Goal: Task Accomplishment & Management: Complete application form

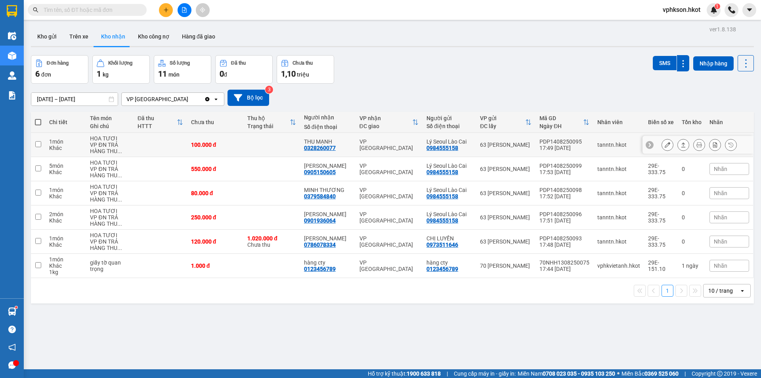
click at [90, 148] on td "HOA TƯƠI VP ĐN TRẢ HÀNG THU ..." at bounding box center [109, 145] width 47 height 24
checkbox input "true"
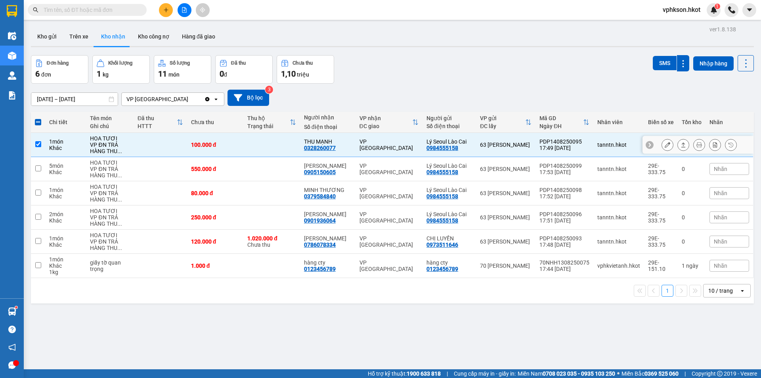
click at [693, 143] on div at bounding box center [699, 145] width 12 height 12
click at [696, 144] on icon at bounding box center [699, 145] width 6 height 6
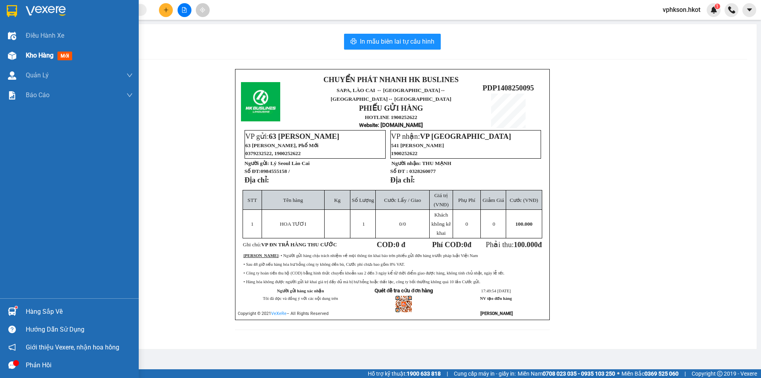
click at [23, 57] on div "Kho hàng mới" at bounding box center [69, 56] width 139 height 20
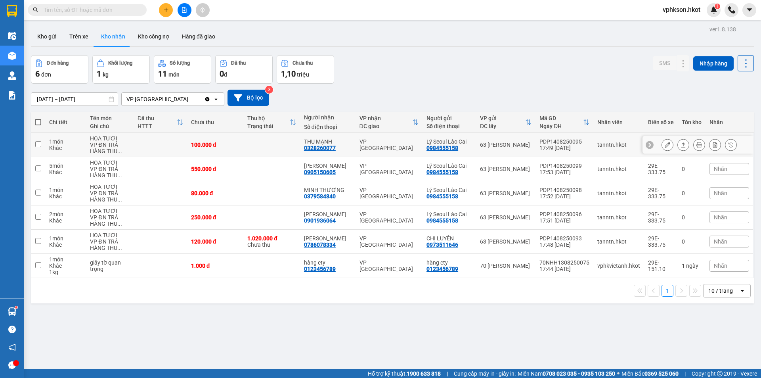
click at [74, 144] on div "1 món Khác" at bounding box center [65, 144] width 33 height 13
checkbox input "true"
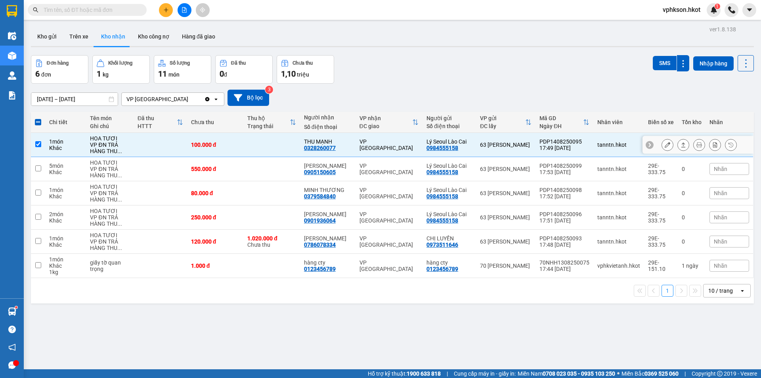
click at [680, 141] on button at bounding box center [682, 145] width 11 height 14
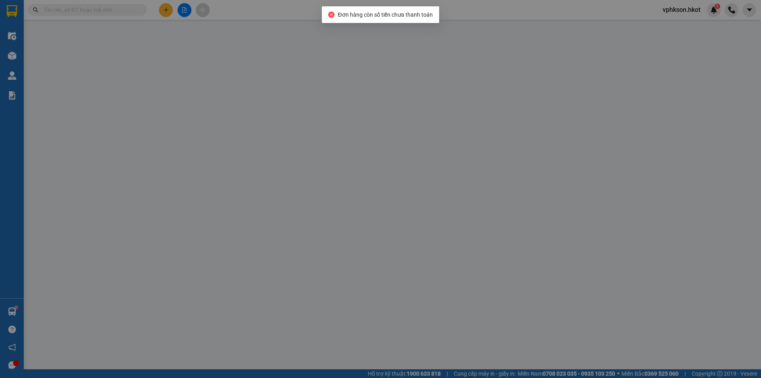
type input "0984555158"
type input "Lý Seoul Lào Cai"
type input "0328260077"
type input "THU MẠNH"
type input "100.000"
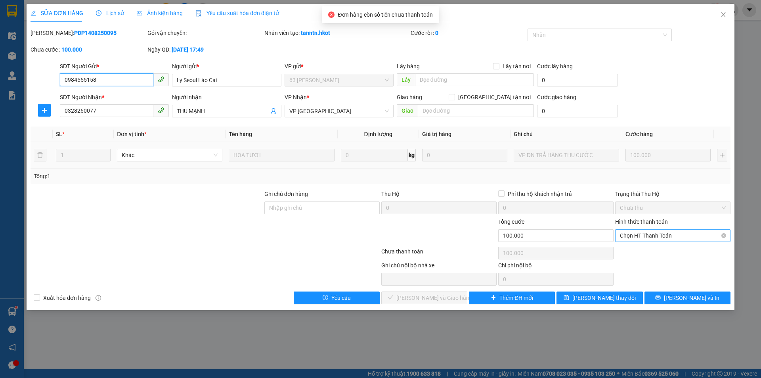
click at [657, 238] on span "Chọn HT Thanh Toán" at bounding box center [673, 235] width 106 height 12
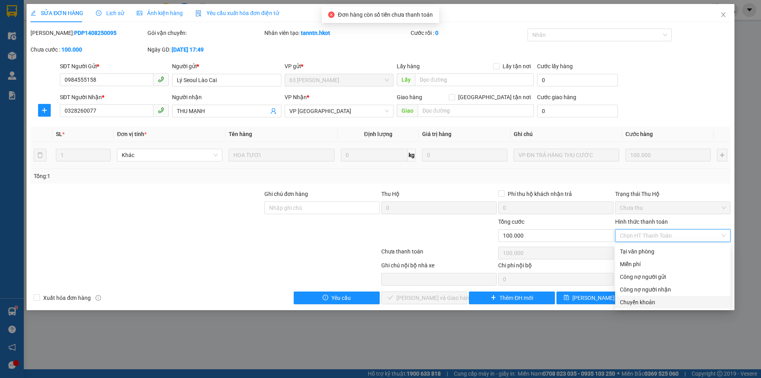
click at [643, 299] on div "Chuyển khoản" at bounding box center [673, 302] width 106 height 9
type input "0"
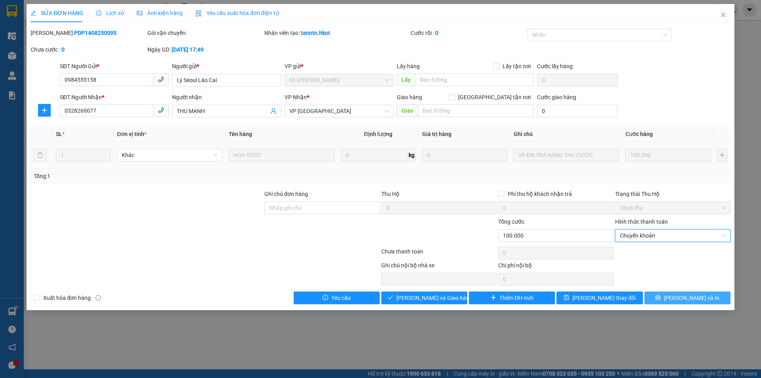
click at [695, 299] on span "[PERSON_NAME] và In" at bounding box center [691, 297] width 55 height 9
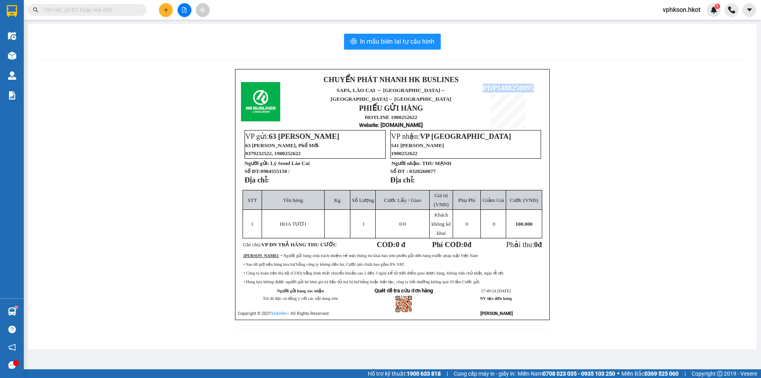
drag, startPoint x: 482, startPoint y: 79, endPoint x: 534, endPoint y: 78, distance: 52.3
click at [534, 84] on p "PDP1408250095" at bounding box center [508, 88] width 71 height 9
copy span "PDP1408250095"
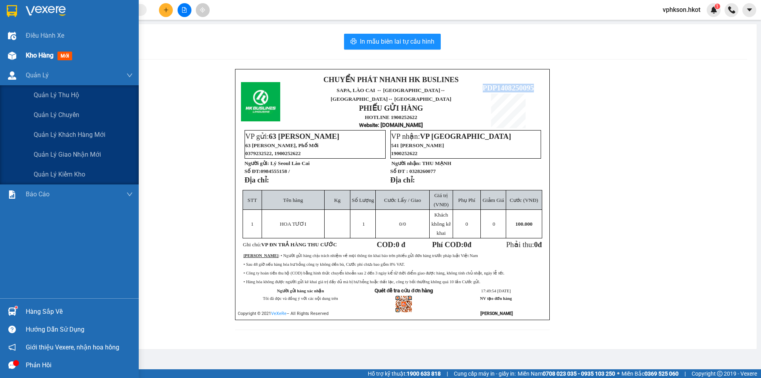
click at [36, 61] on div "Kho hàng mới" at bounding box center [79, 56] width 107 height 20
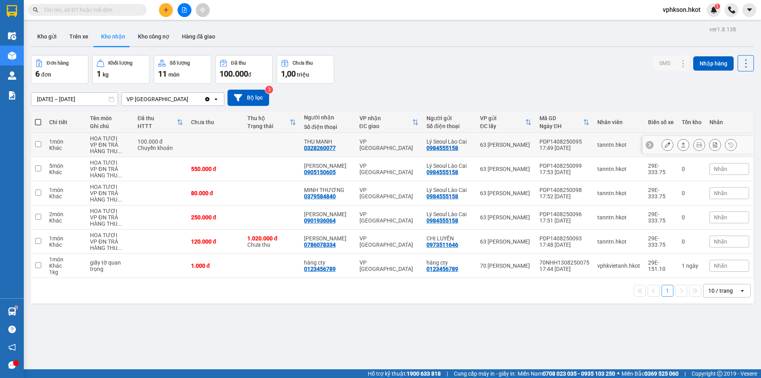
click at [60, 135] on td "1 món Khác" at bounding box center [65, 145] width 41 height 24
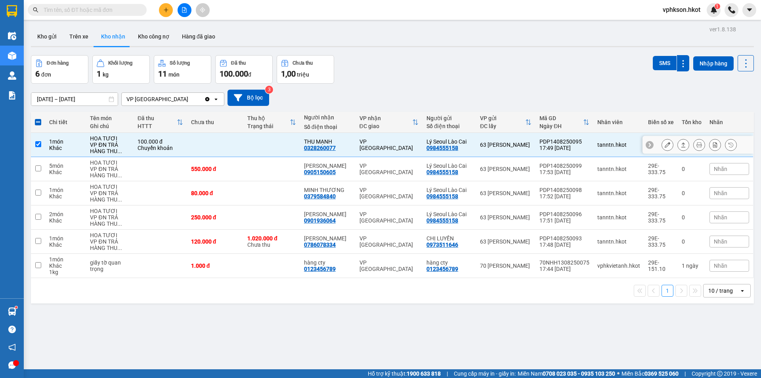
click at [677, 141] on button at bounding box center [682, 145] width 11 height 14
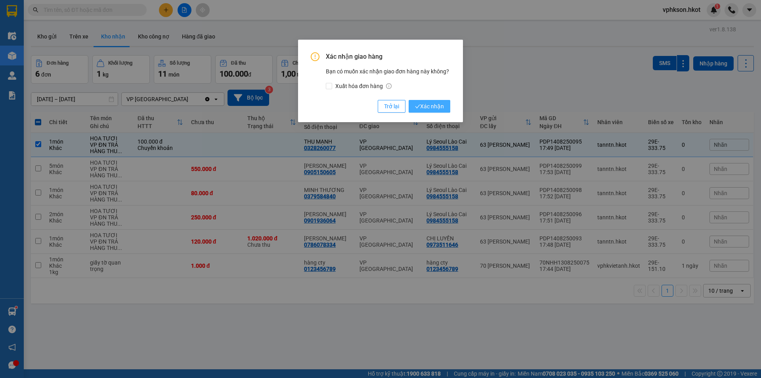
click at [432, 107] on span "Xác nhận" at bounding box center [429, 106] width 29 height 9
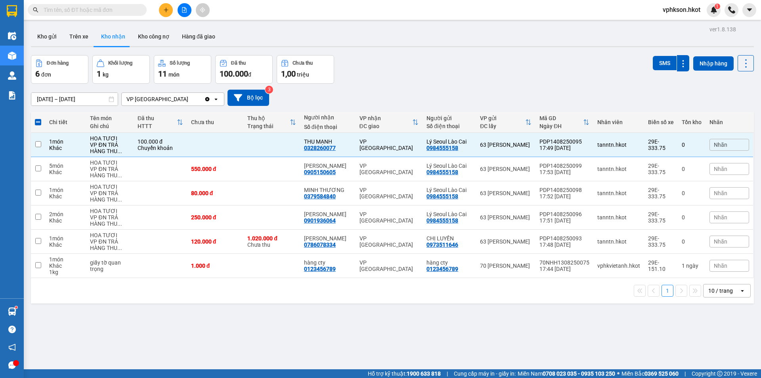
checkbox input "false"
